Goal: Transaction & Acquisition: Purchase product/service

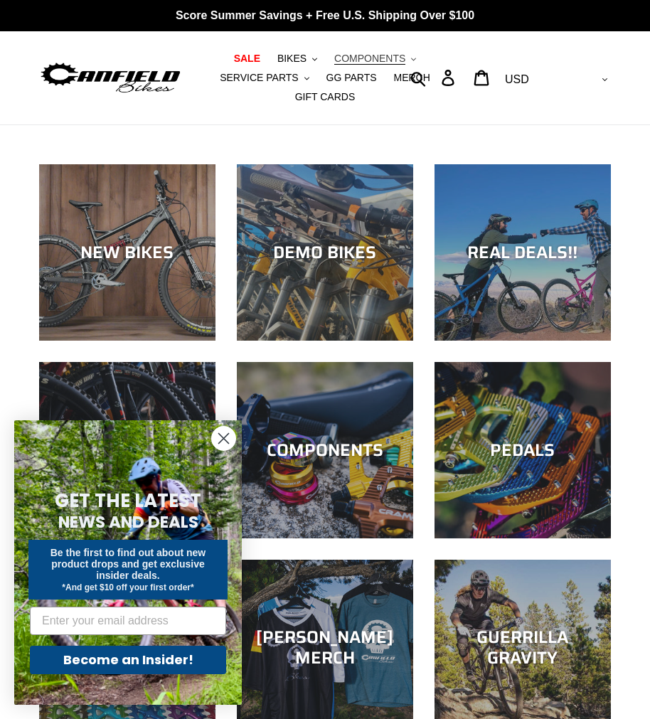
click at [357, 57] on button "COMPONENTS .cls-1{fill:#231f20}" at bounding box center [375, 58] width 96 height 19
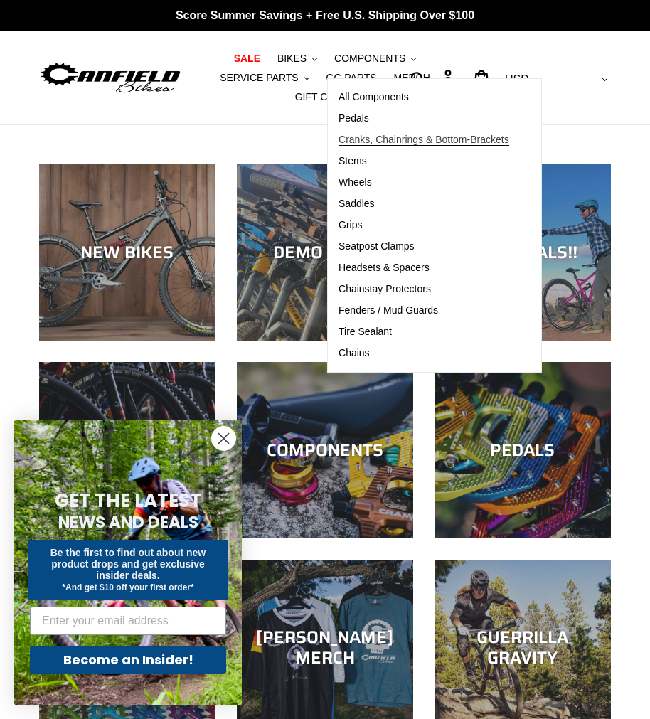
click at [362, 136] on span "Cranks, Chainrings & Bottom-Brackets" at bounding box center [424, 140] width 171 height 12
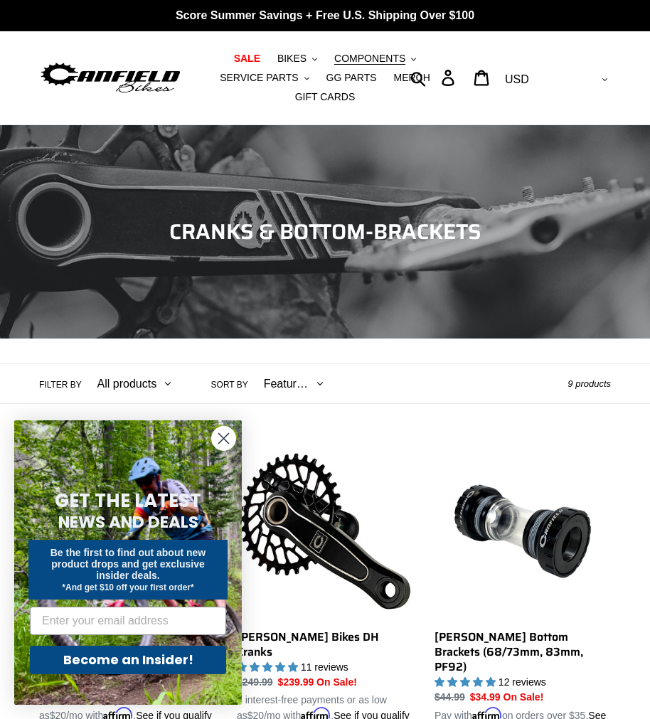
click at [229, 443] on circle "Close dialog" at bounding box center [223, 438] width 23 height 23
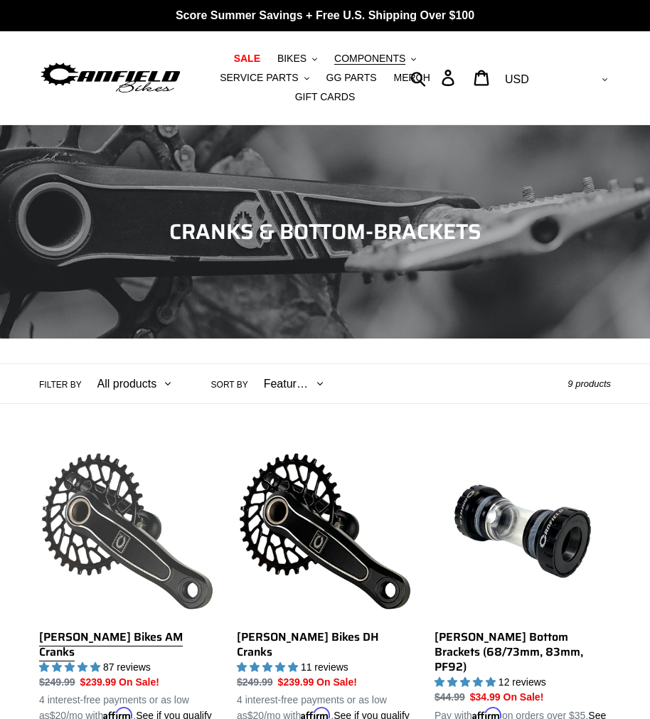
click at [167, 536] on link "[PERSON_NAME] Bikes AM Cranks" at bounding box center [127, 583] width 176 height 280
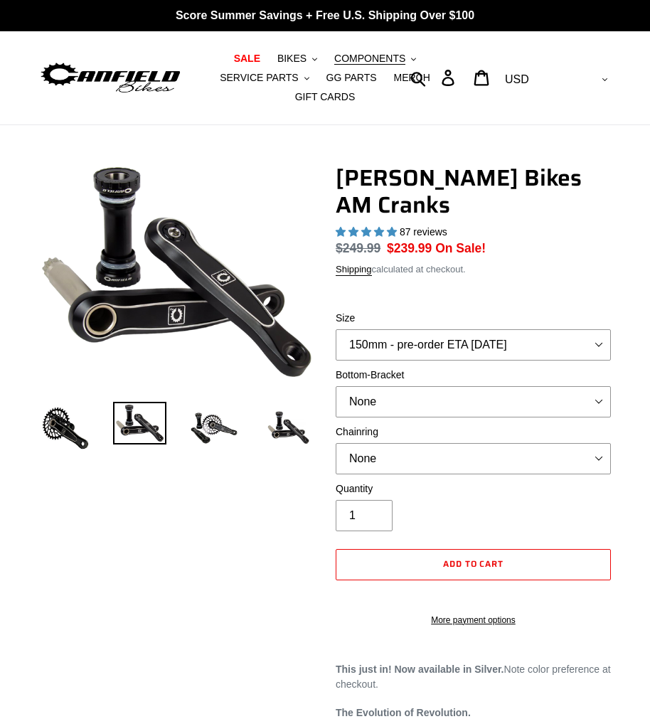
select select "highest-rating"
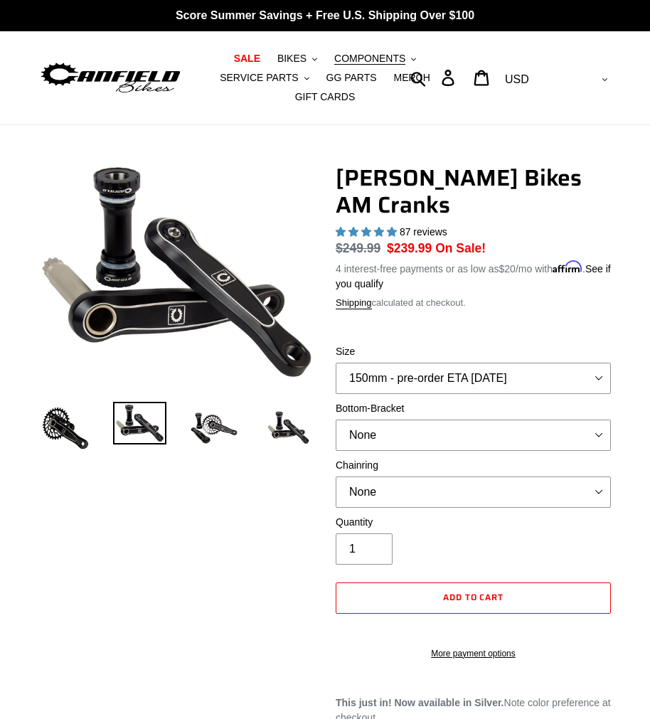
click at [125, 68] on img at bounding box center [110, 78] width 143 height 36
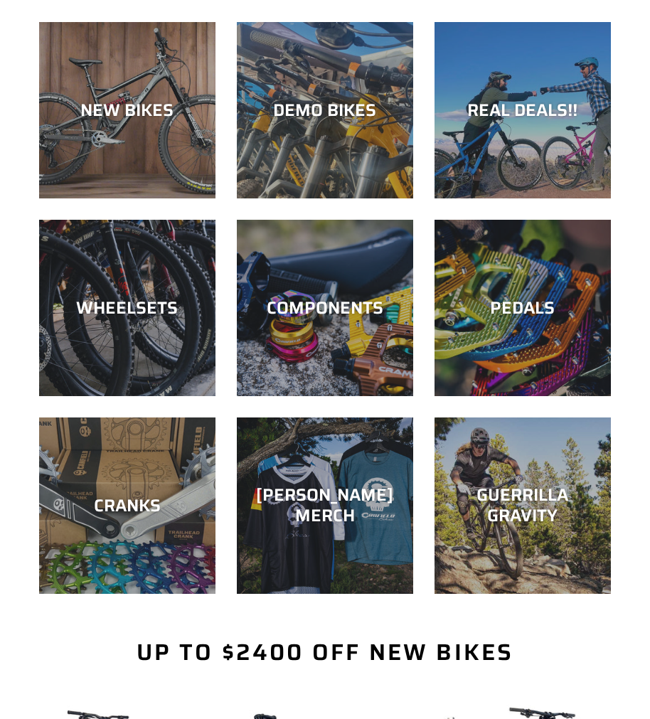
scroll to position [71, 0]
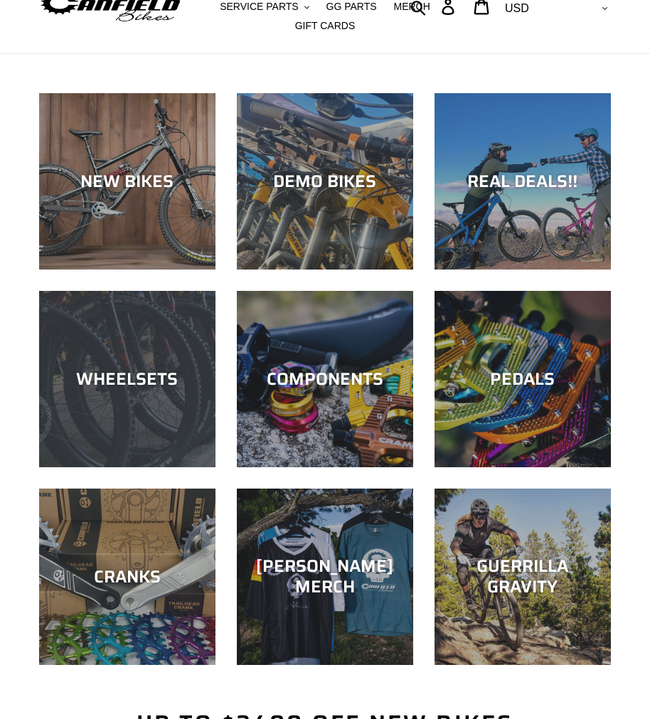
click at [178, 468] on div "WHEELSETS" at bounding box center [127, 468] width 176 height 0
